Goal: Task Accomplishment & Management: Use online tool/utility

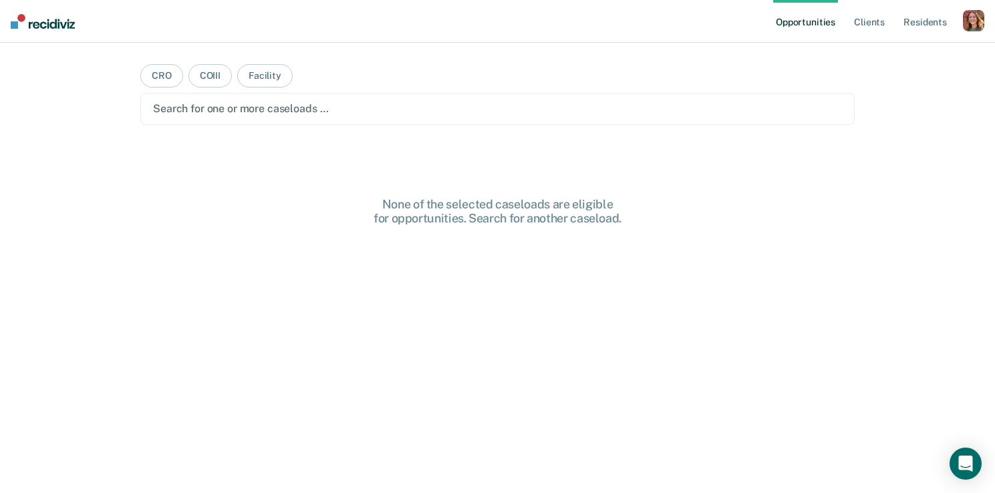
click at [968, 19] on div "button" at bounding box center [973, 20] width 21 height 21
click at [882, 51] on link "Profile" at bounding box center [920, 54] width 108 height 11
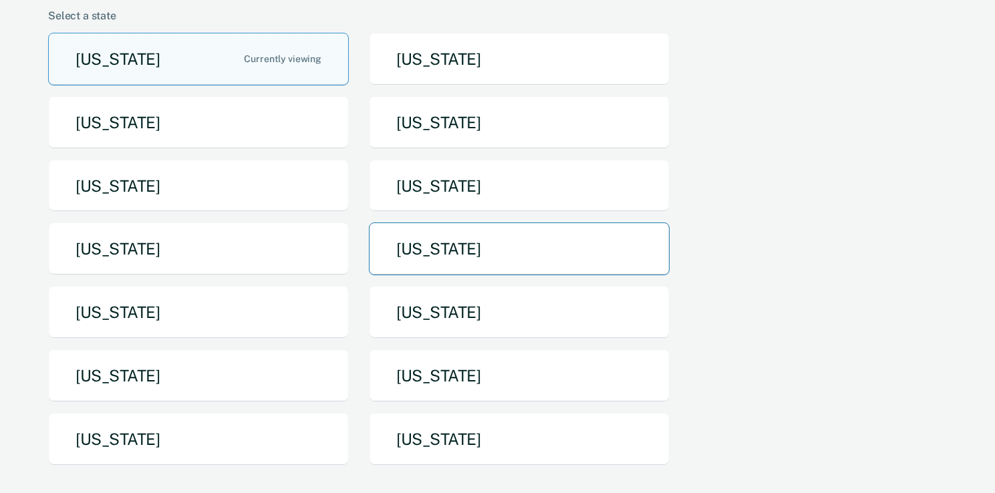
scroll to position [371, 0]
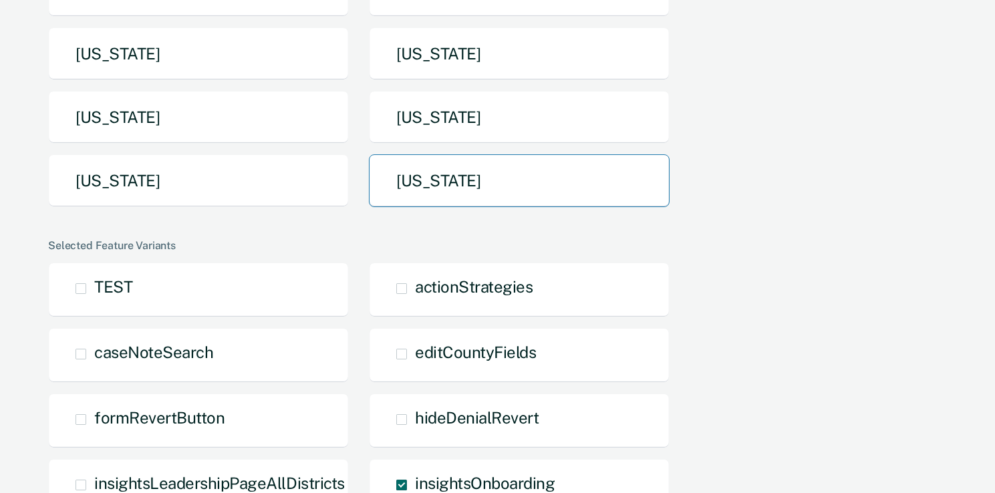
click at [420, 176] on button "[US_STATE]" at bounding box center [519, 180] width 301 height 53
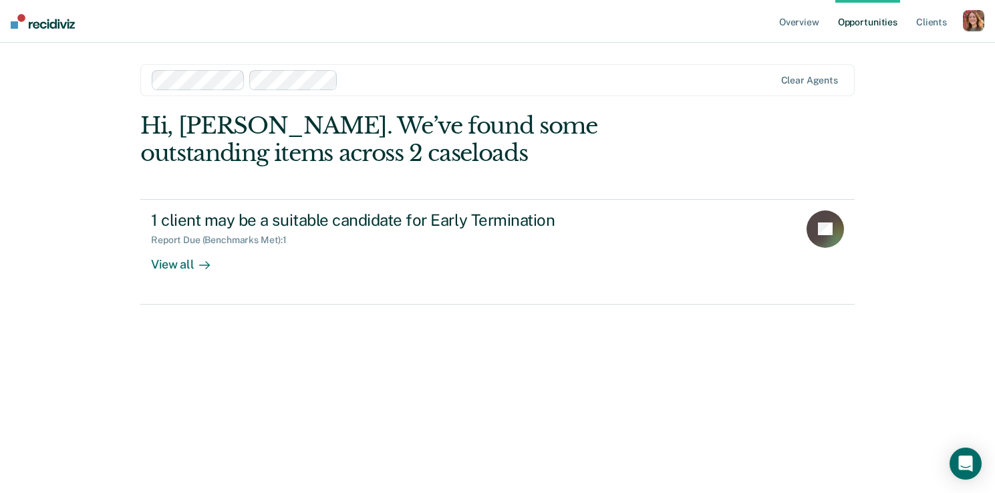
click at [970, 21] on div "button" at bounding box center [973, 20] width 21 height 21
click at [884, 51] on link "Profile" at bounding box center [920, 54] width 108 height 11
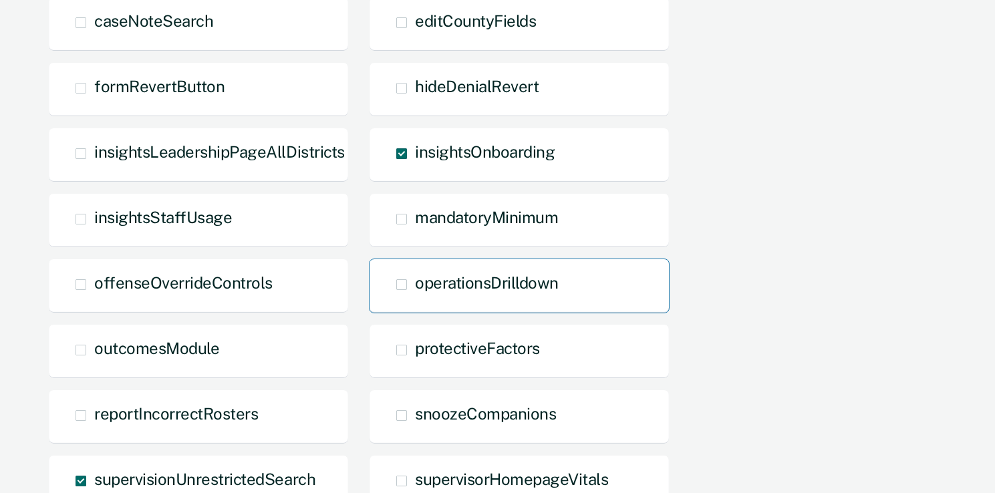
scroll to position [702, 0]
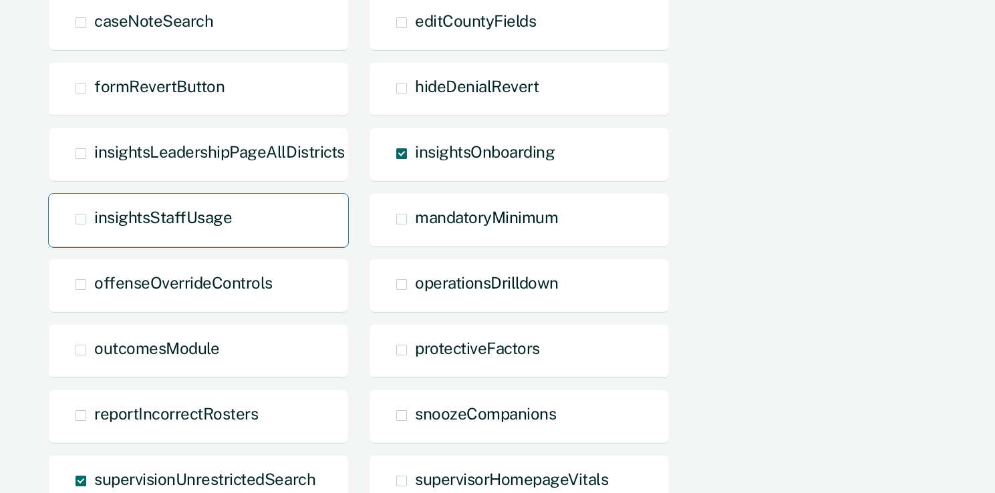
click at [82, 218] on span at bounding box center [81, 219] width 11 height 11
click at [94, 229] on input "insightsStaffUsage" at bounding box center [94, 229] width 0 height 0
click at [83, 219] on span at bounding box center [81, 219] width 11 height 11
click at [94, 241] on input "insightsStaffUsage Overridden" at bounding box center [94, 241] width 0 height 0
click at [83, 219] on span at bounding box center [81, 219] width 11 height 11
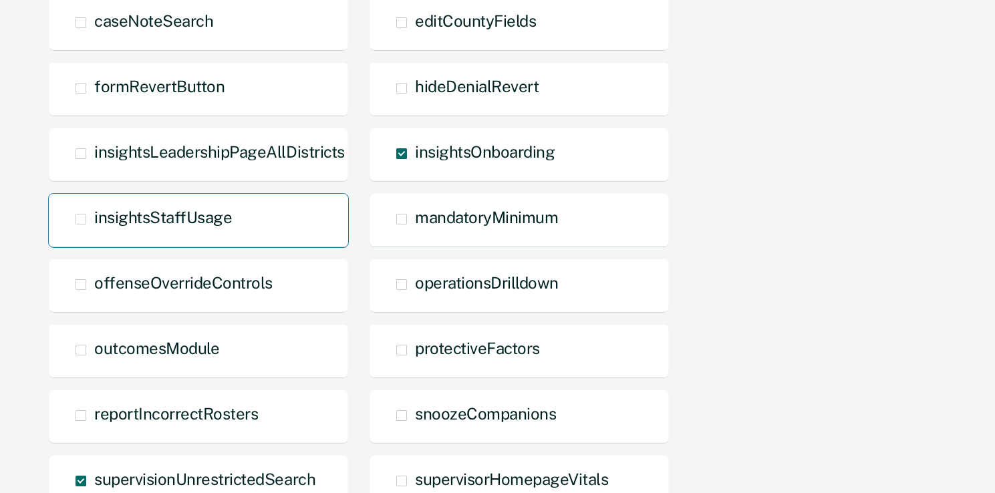
click at [94, 229] on input "insightsStaffUsage" at bounding box center [94, 229] width 0 height 0
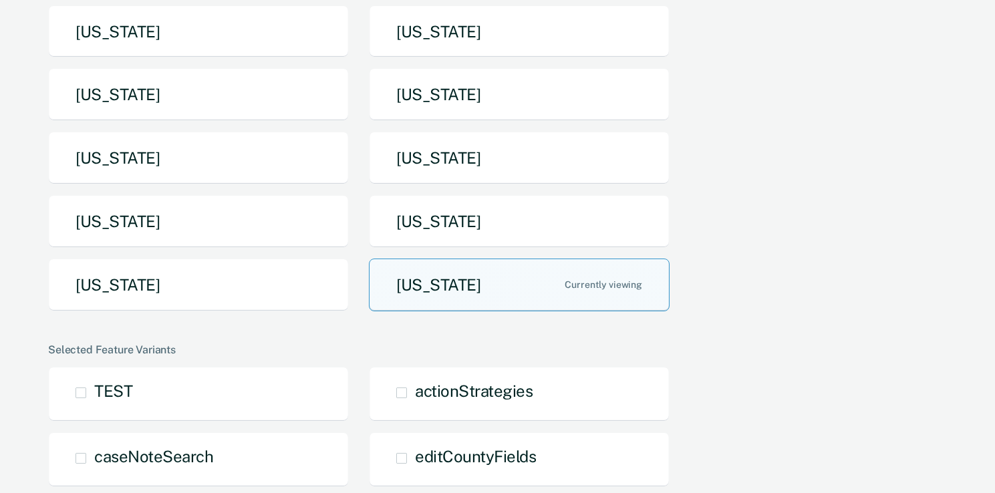
scroll to position [0, 0]
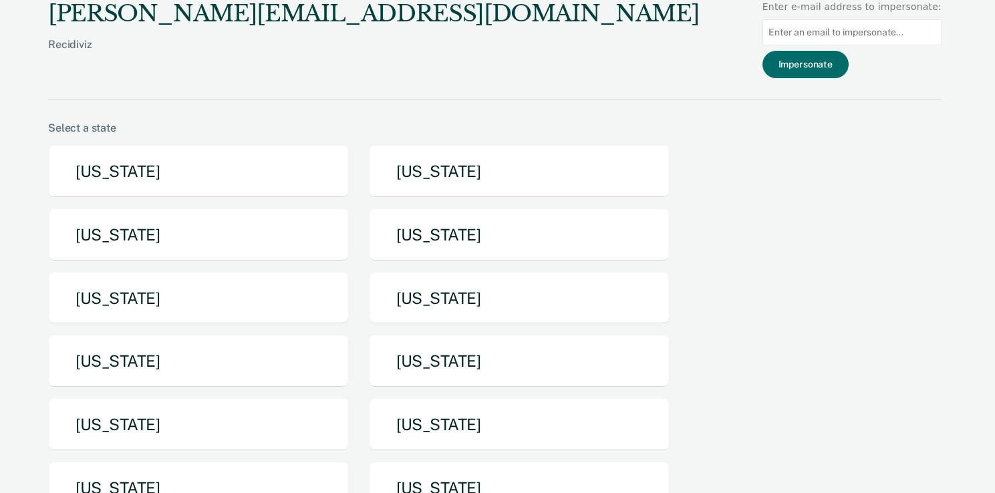
click at [825, 32] on input at bounding box center [852, 32] width 179 height 26
type input "dppeterson@utah.gov"
click at [823, 56] on button "Impersonate" at bounding box center [806, 64] width 86 height 27
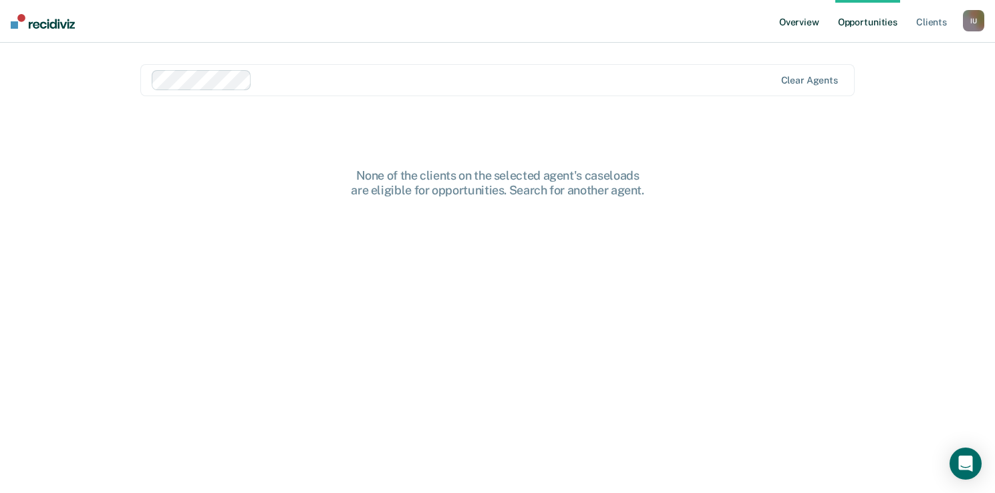
click at [791, 27] on link "Overview" at bounding box center [799, 21] width 45 height 43
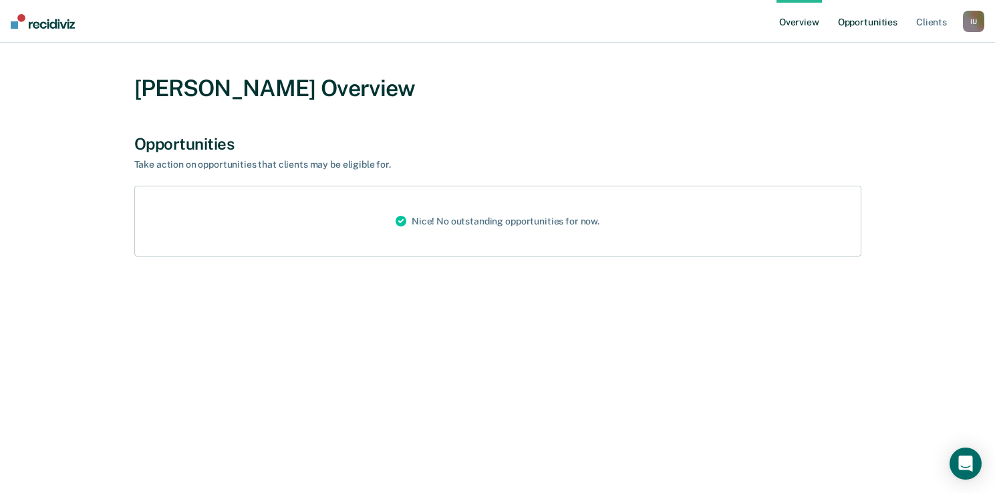
click at [871, 23] on link "Opportunities" at bounding box center [867, 21] width 65 height 43
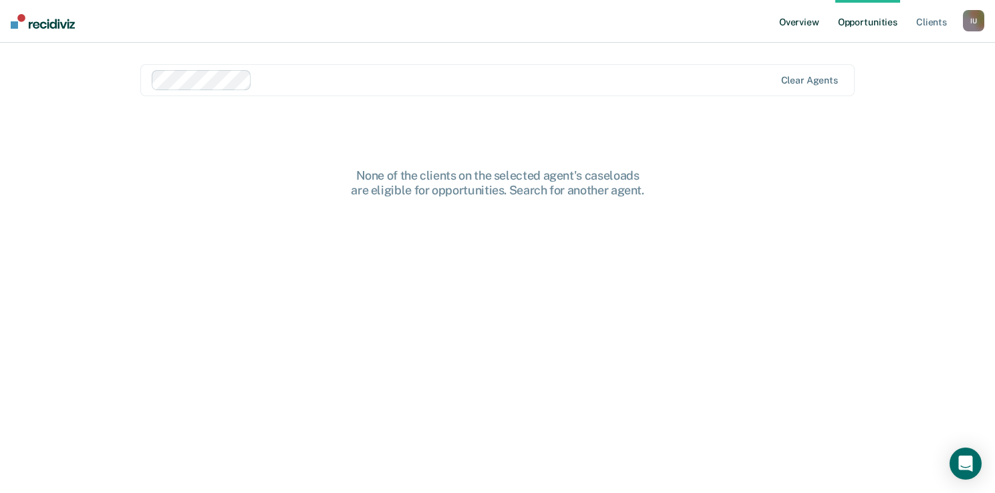
click at [800, 25] on link "Overview" at bounding box center [799, 21] width 45 height 43
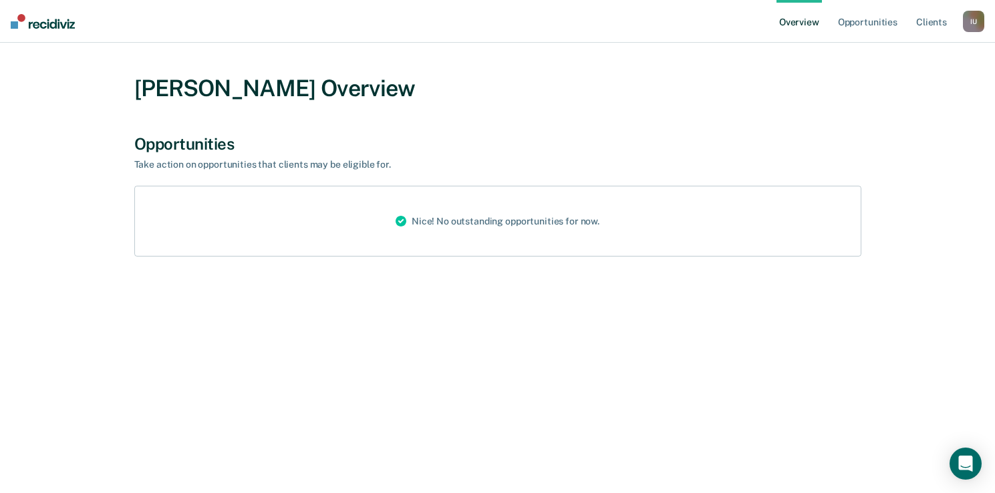
click at [790, 25] on link "Overview" at bounding box center [799, 21] width 45 height 43
click at [869, 15] on link "Opportunities" at bounding box center [867, 21] width 65 height 43
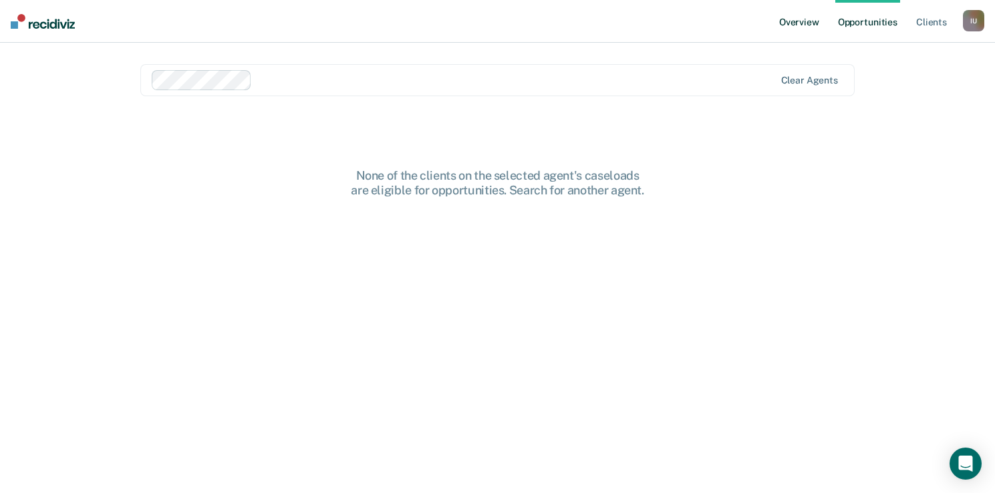
click at [800, 25] on link "Overview" at bounding box center [799, 21] width 45 height 43
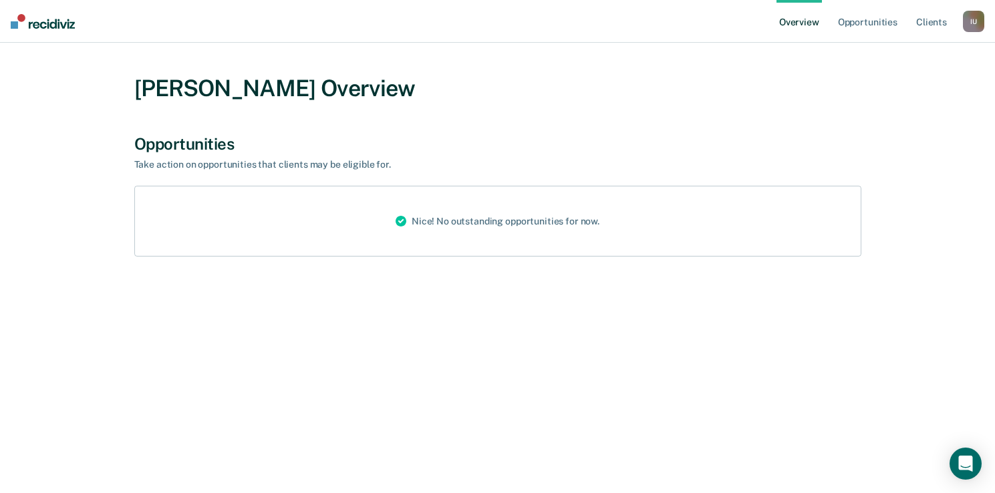
click at [968, 16] on div "I U" at bounding box center [973, 21] width 21 height 21
click at [741, 88] on div "Dustin Peterson Overview" at bounding box center [497, 88] width 727 height 27
click at [797, 20] on link "Overview" at bounding box center [799, 21] width 45 height 43
click at [980, 24] on div "I U" at bounding box center [973, 21] width 21 height 21
click at [894, 49] on link "Profile" at bounding box center [920, 53] width 108 height 11
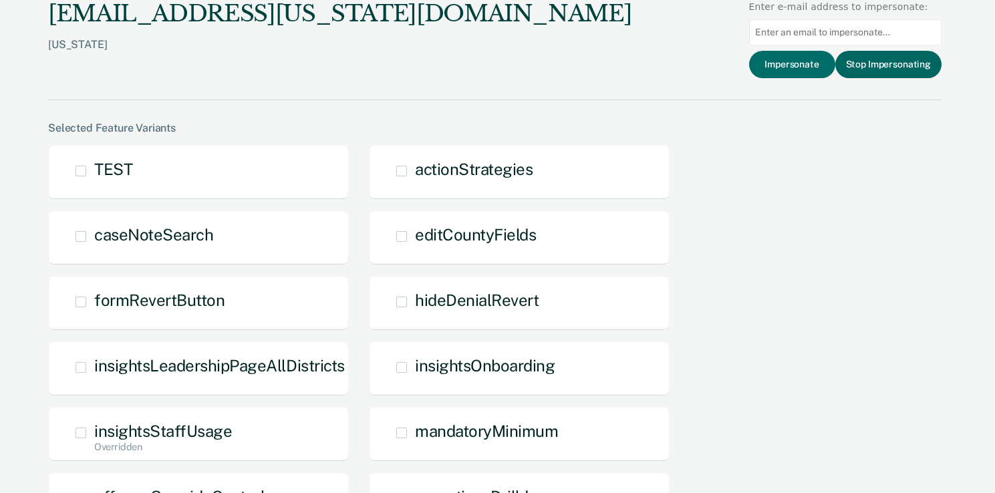
click at [872, 68] on button "Stop Impersonating" at bounding box center [888, 64] width 106 height 27
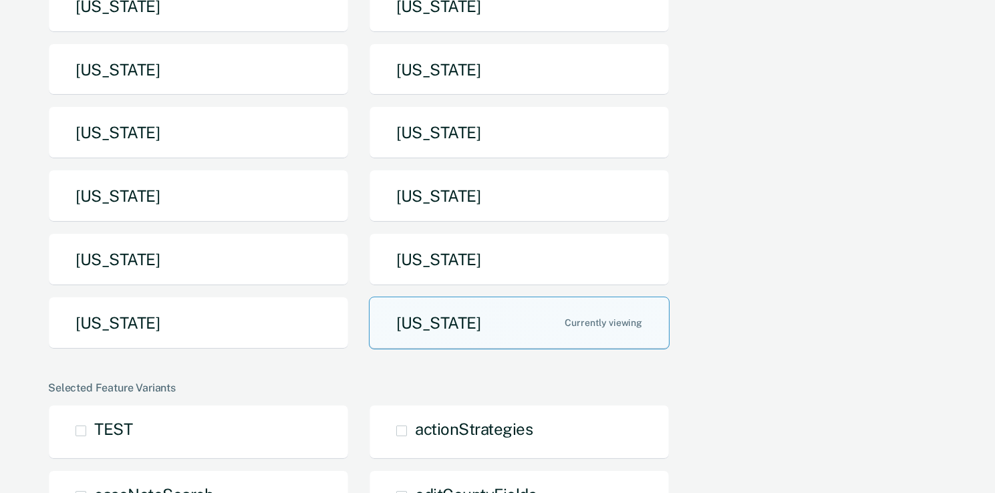
scroll to position [245, 0]
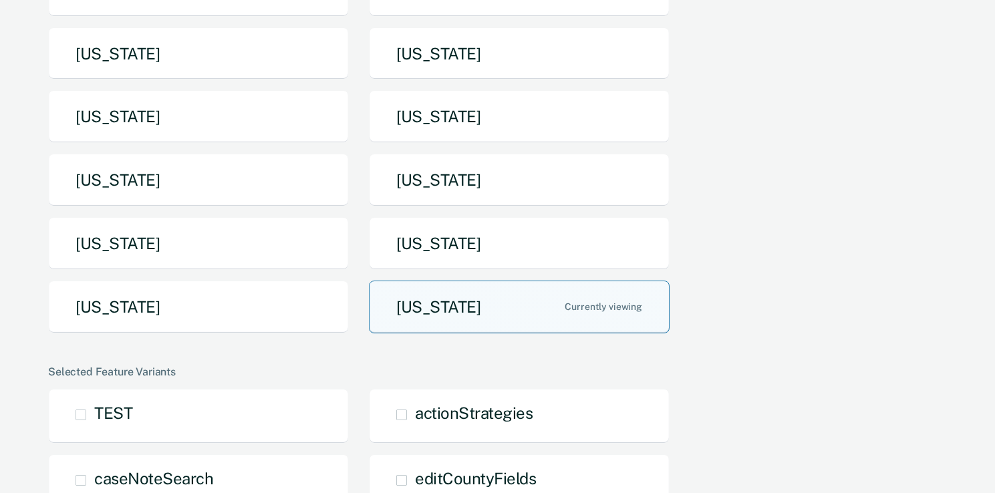
click at [401, 315] on button "[US_STATE]" at bounding box center [519, 307] width 301 height 53
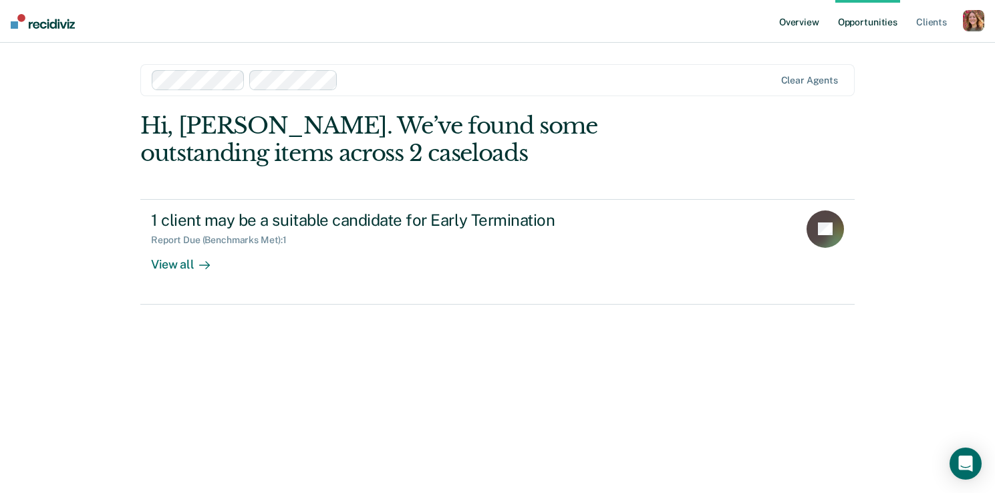
click at [787, 25] on link "Overview" at bounding box center [799, 21] width 45 height 43
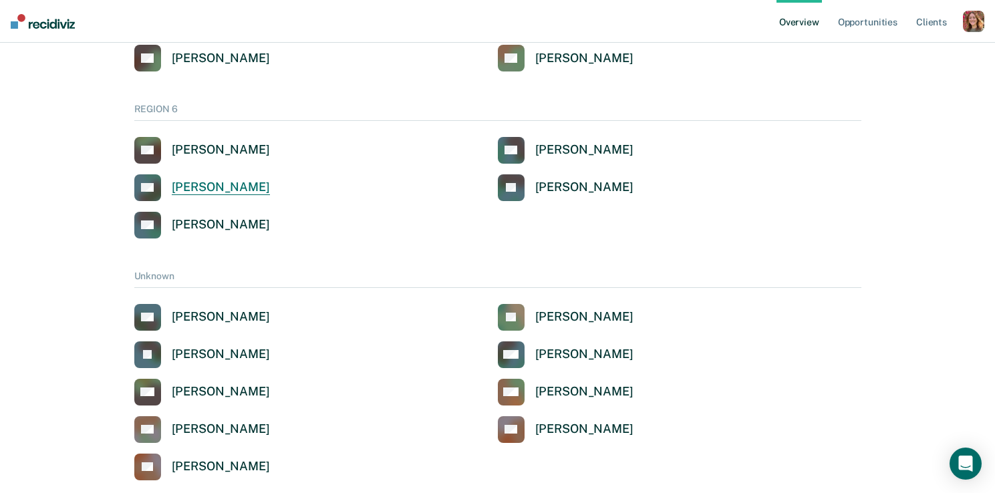
scroll to position [1527, 0]
click at [237, 183] on div "[PERSON_NAME]" at bounding box center [221, 187] width 98 height 15
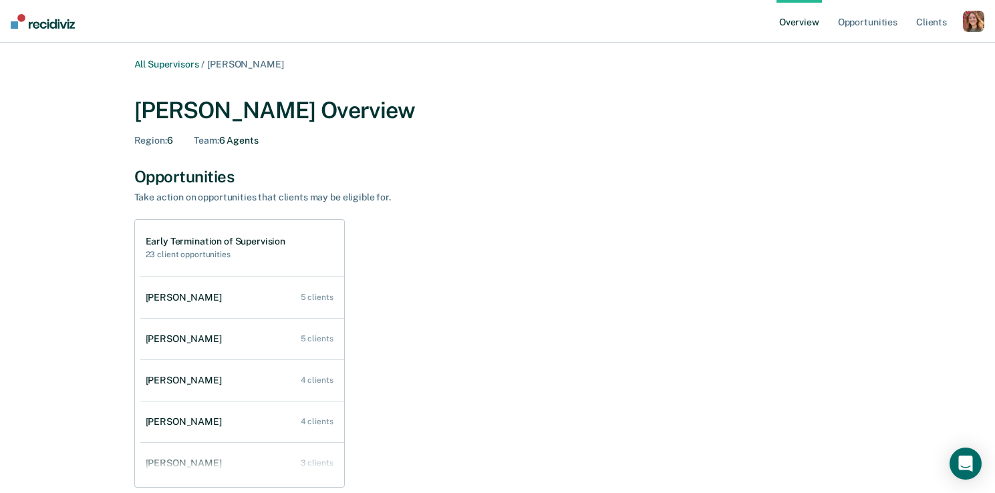
click at [978, 17] on div "button" at bounding box center [973, 21] width 21 height 21
click at [883, 44] on div "Profile How it works Log Out" at bounding box center [920, 70] width 129 height 66
click at [881, 49] on link "Profile" at bounding box center [920, 53] width 108 height 11
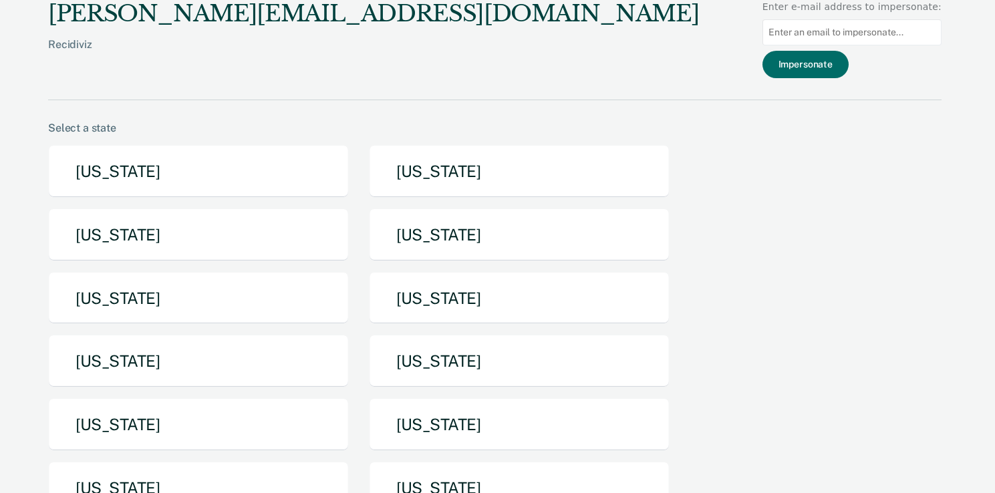
click at [877, 37] on input at bounding box center [852, 32] width 179 height 26
type input "dppeterson@utah.gov"
click at [815, 57] on button "Impersonate" at bounding box center [806, 64] width 86 height 27
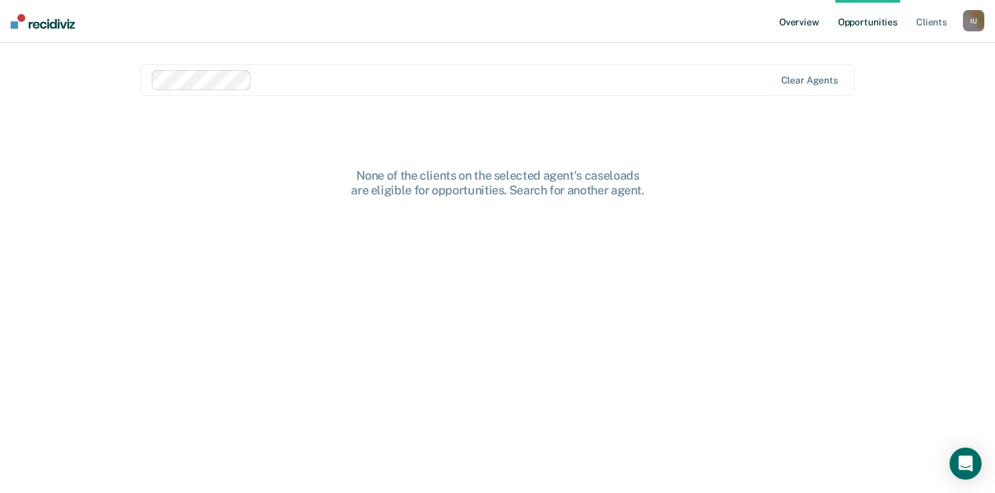
click at [800, 25] on link "Overview" at bounding box center [799, 21] width 45 height 43
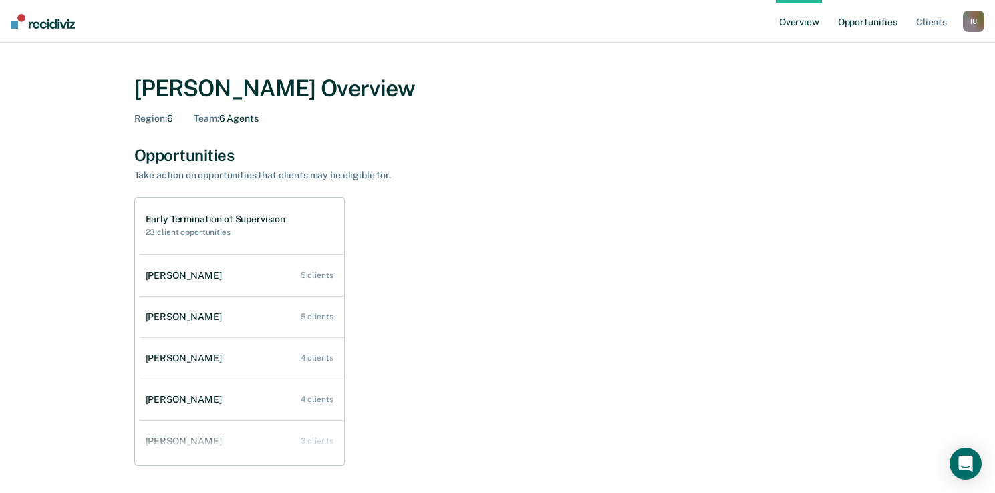
click at [864, 21] on link "Opportunities" at bounding box center [867, 21] width 65 height 43
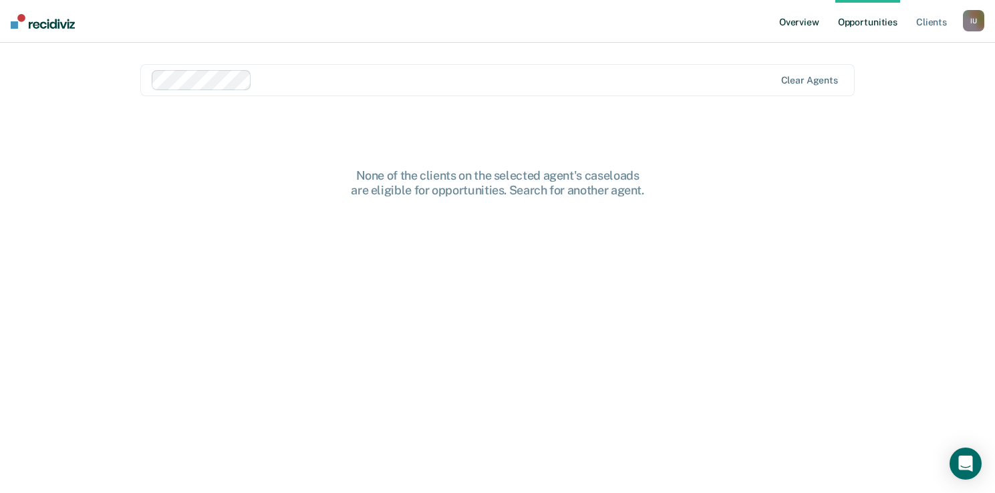
click at [807, 23] on link "Overview" at bounding box center [799, 21] width 45 height 43
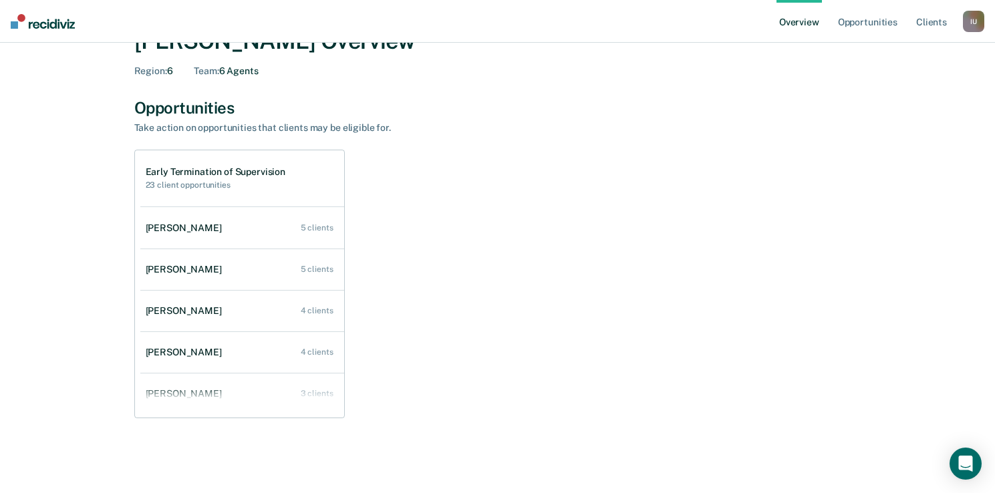
scroll to position [53, 0]
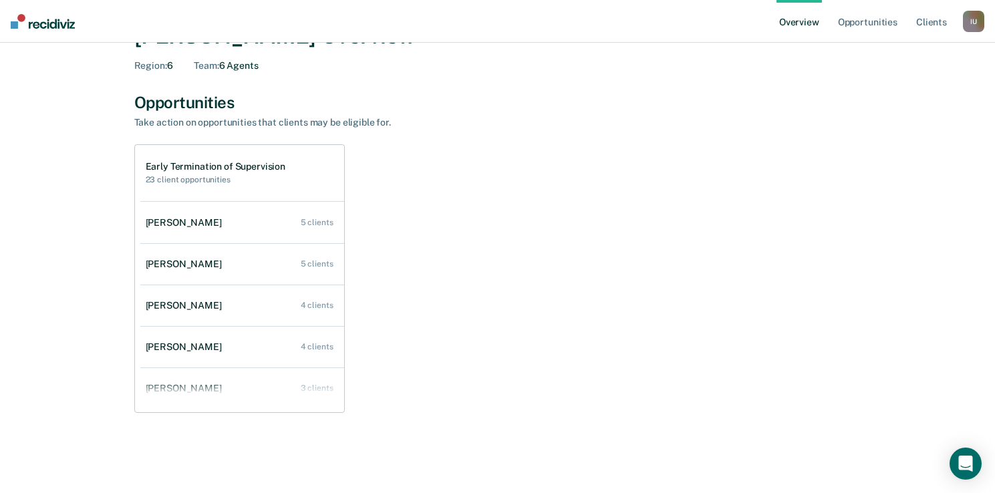
click at [972, 23] on div "I U" at bounding box center [973, 21] width 21 height 21
click at [887, 51] on link "Profile" at bounding box center [920, 53] width 108 height 11
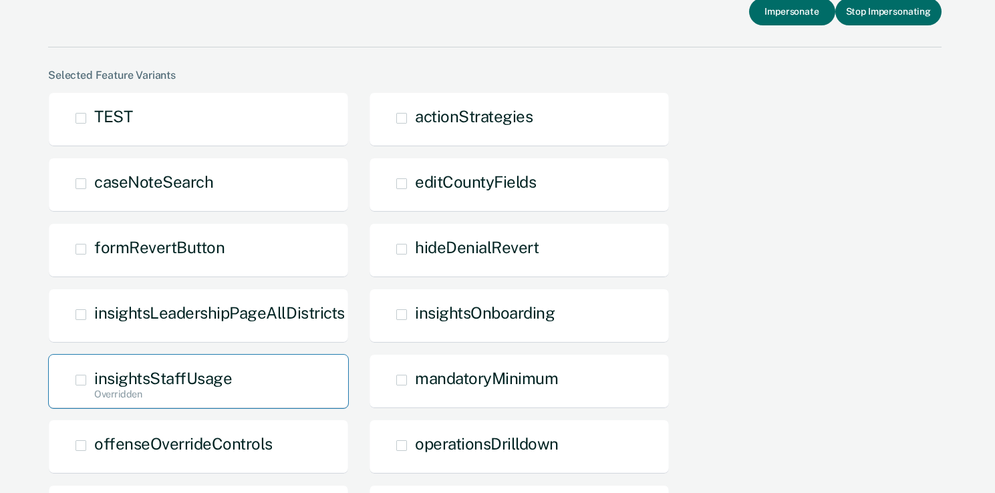
click at [72, 381] on div "insightsStaffUsage Overridden" at bounding box center [198, 381] width 301 height 55
click at [86, 379] on label "insightsStaffUsage Overridden" at bounding box center [85, 376] width 19 height 11
click at [94, 402] on input "insightsStaffUsage Overridden" at bounding box center [94, 402] width 0 height 0
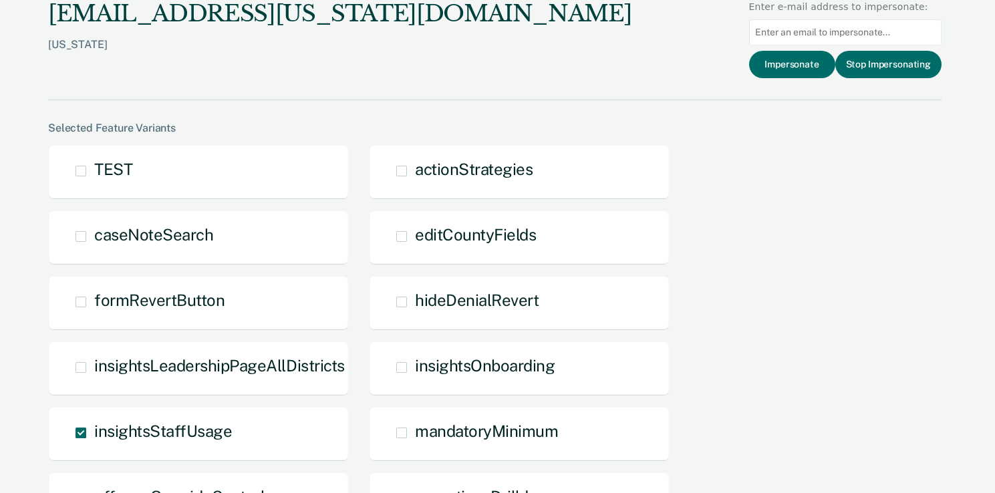
click at [205, 16] on div "dppeterson@utah.gov" at bounding box center [339, 13] width 583 height 27
click at [798, 63] on button "Impersonate" at bounding box center [792, 64] width 86 height 27
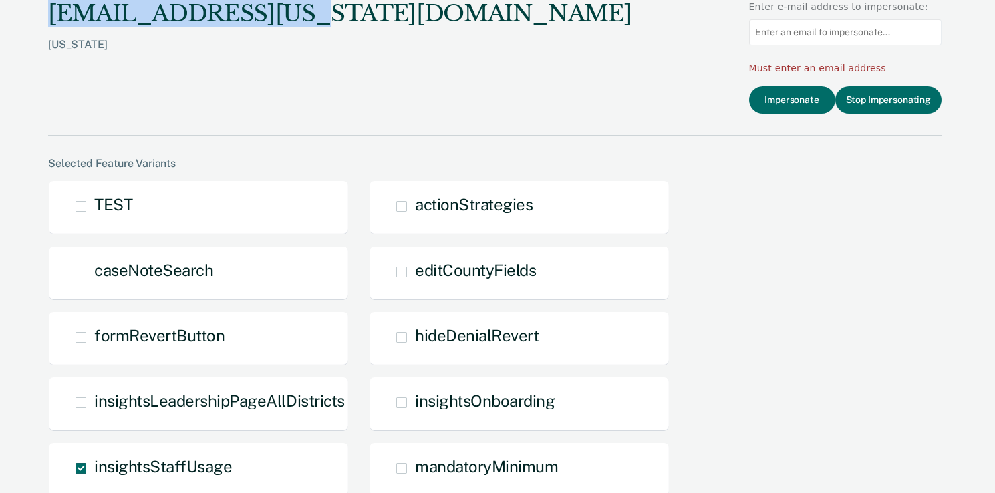
drag, startPoint x: 293, startPoint y: 17, endPoint x: 13, endPoint y: -6, distance: 281.0
click at [13, 0] on html "dppeterson@utah.gov Utah Enter e-mail address to impersonate: Must enter an ema…" at bounding box center [497, 246] width 995 height 493
copy div "dppeterson@utah.gov"
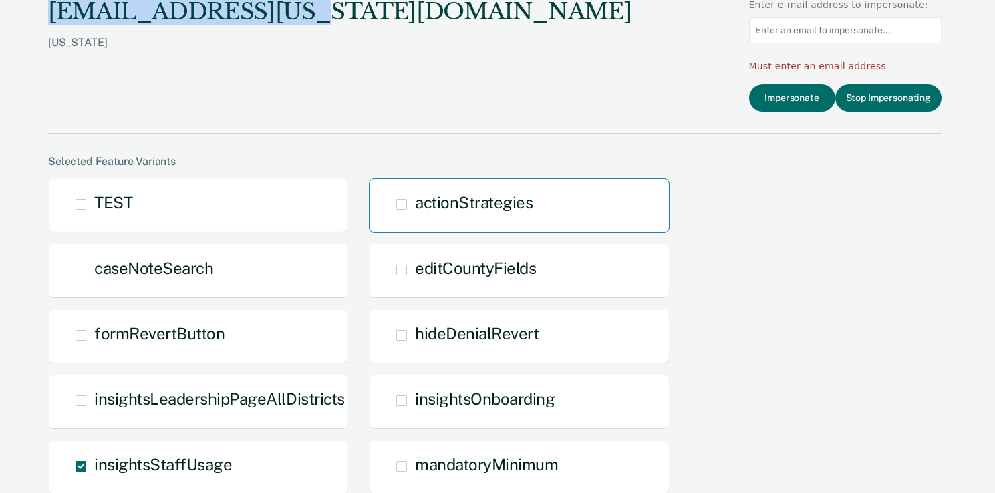
scroll to position [13, 0]
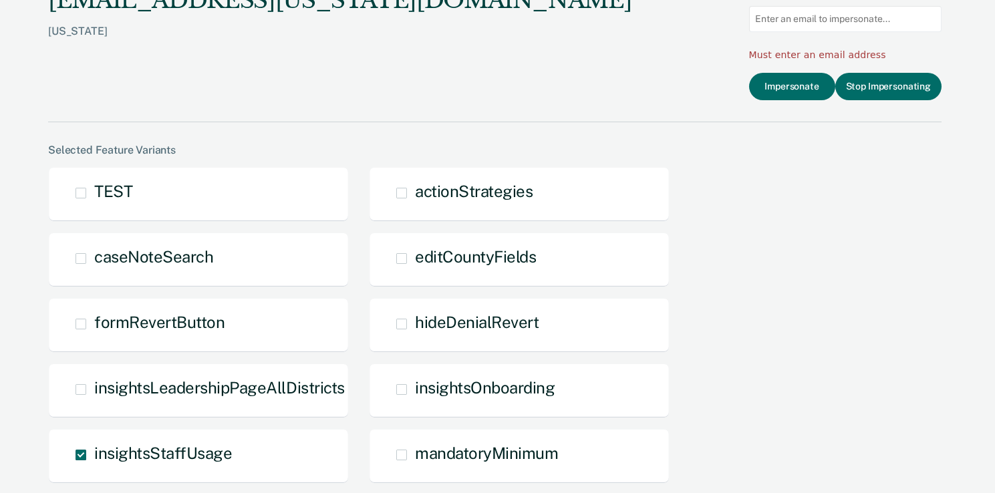
click at [765, 21] on input at bounding box center [845, 19] width 192 height 26
paste input "dppeterson@utah.gov"
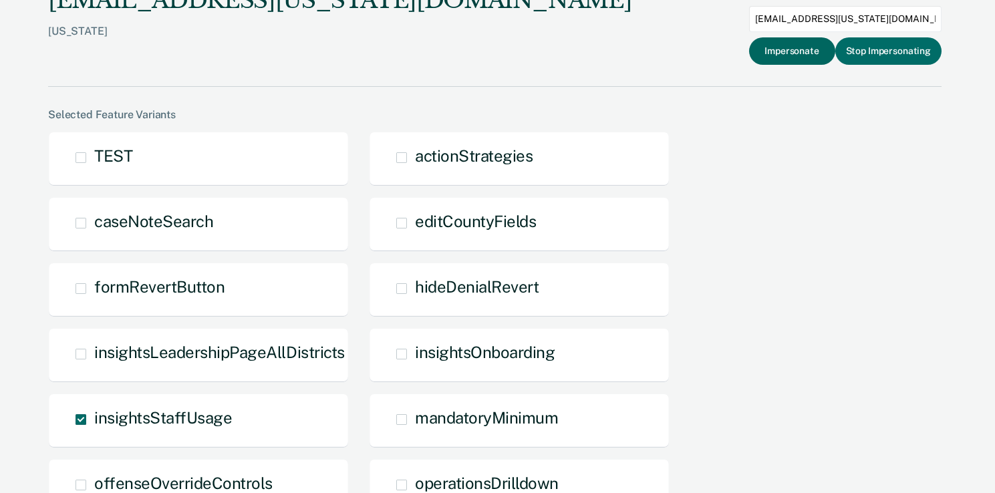
type input "dppeterson@utah.gov"
click at [810, 49] on button "Impersonate" at bounding box center [792, 50] width 86 height 27
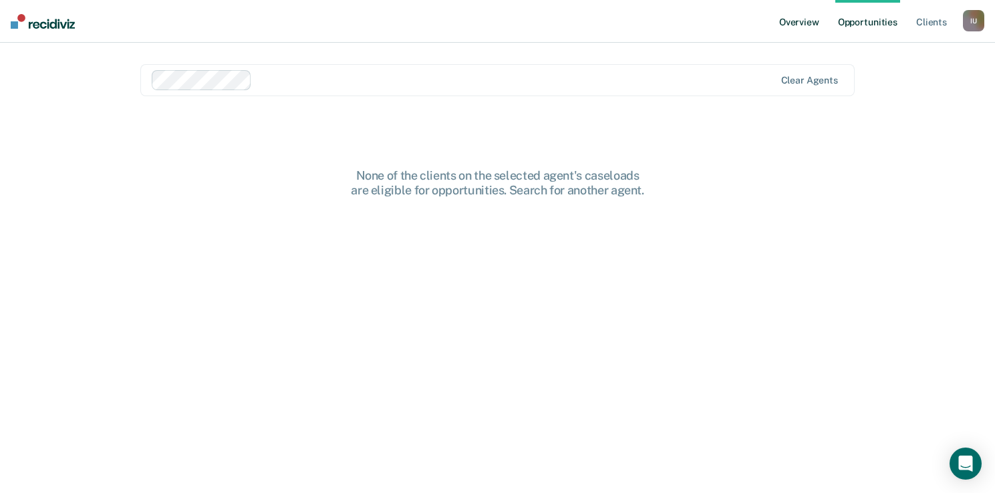
click at [793, 24] on link "Overview" at bounding box center [799, 21] width 45 height 43
